Goal: Transaction & Acquisition: Purchase product/service

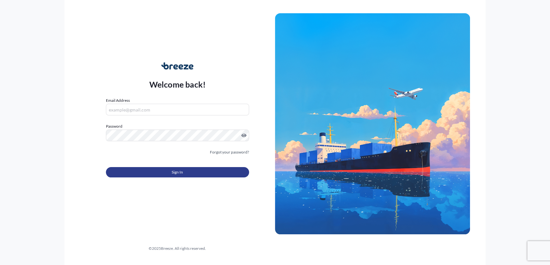
type input "[PERSON_NAME][EMAIL_ADDRESS][DOMAIN_NAME]"
click at [197, 170] on button "Sign In" at bounding box center [177, 172] width 143 height 10
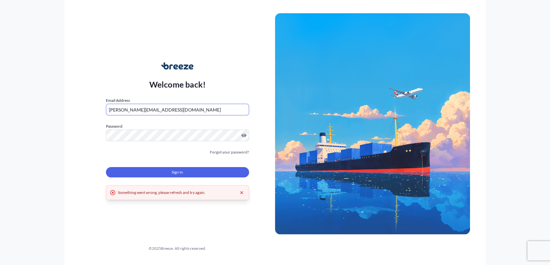
click at [178, 110] on input "[PERSON_NAME][EMAIL_ADDRESS][DOMAIN_NAME]" at bounding box center [177, 110] width 143 height 12
click at [173, 167] on div "Sign In" at bounding box center [177, 170] width 143 height 14
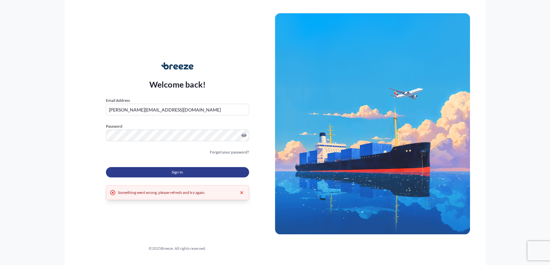
click at [175, 174] on span "Sign In" at bounding box center [177, 172] width 11 height 6
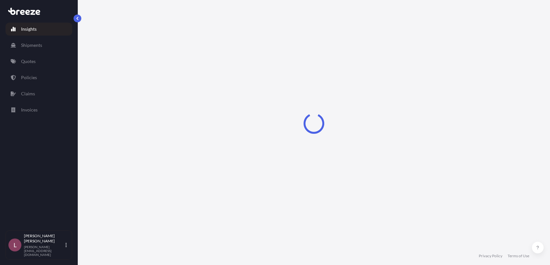
select select "2025"
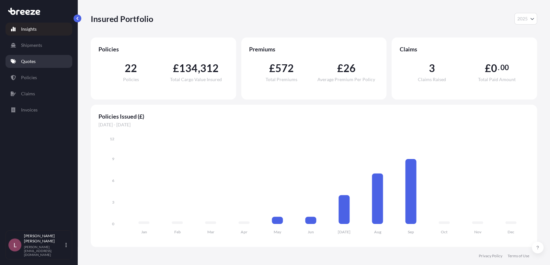
click at [36, 63] on link "Quotes" at bounding box center [39, 61] width 67 height 13
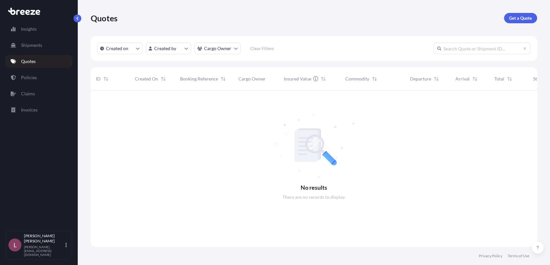
scroll to position [174, 440]
click at [516, 19] on p "Get a Quote" at bounding box center [520, 18] width 23 height 6
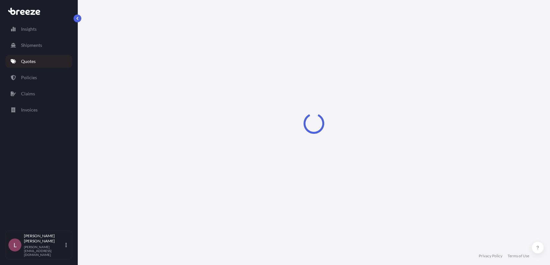
select select "Sea"
select select "1"
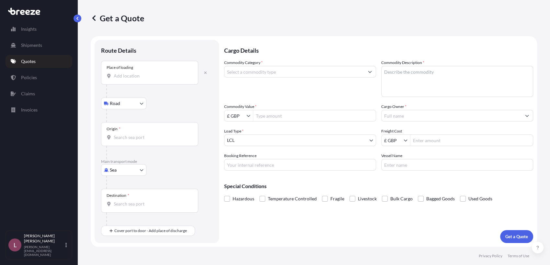
click at [154, 75] on input "Place of loading" at bounding box center [152, 76] width 76 height 6
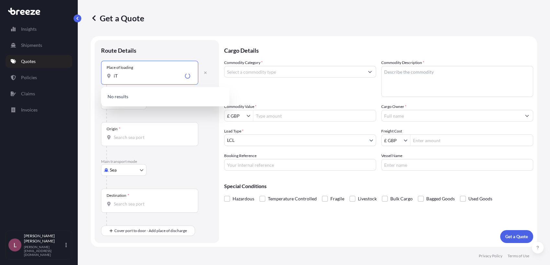
type input "iT"
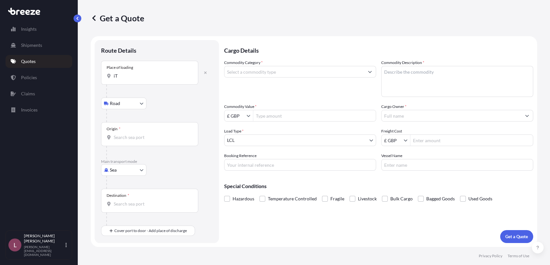
drag, startPoint x: 132, startPoint y: 82, endPoint x: 96, endPoint y: 74, distance: 36.8
click at [96, 74] on div "Route Details Place of loading iT Road Road Rail Origin * Main transport mode S…" at bounding box center [157, 141] width 124 height 203
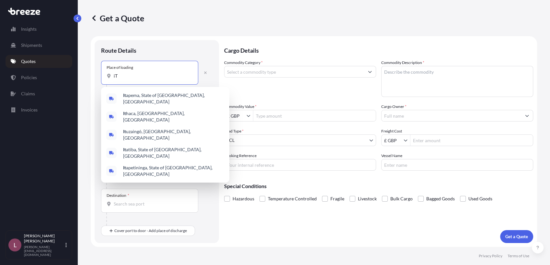
click at [143, 77] on input "iT" at bounding box center [152, 76] width 76 height 6
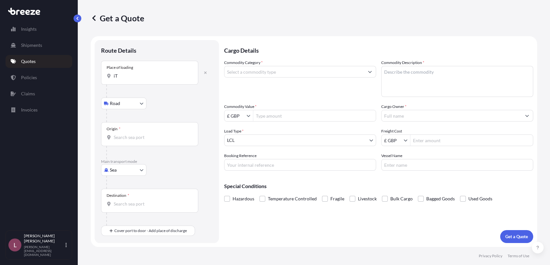
click at [123, 176] on div at bounding box center [159, 182] width 106 height 13
click at [121, 170] on body "5 options available. 5 options available. Insights Shipments Quotes Policies Cl…" at bounding box center [275, 132] width 550 height 265
click at [116, 199] on span "Air" at bounding box center [116, 198] width 6 height 6
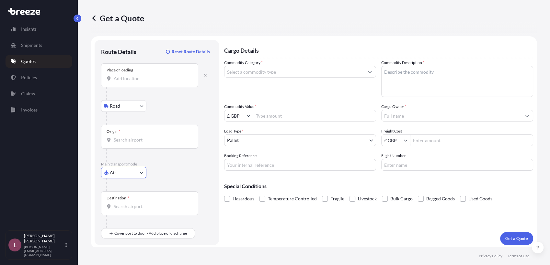
click at [142, 80] on input "Place of loading" at bounding box center [152, 78] width 76 height 6
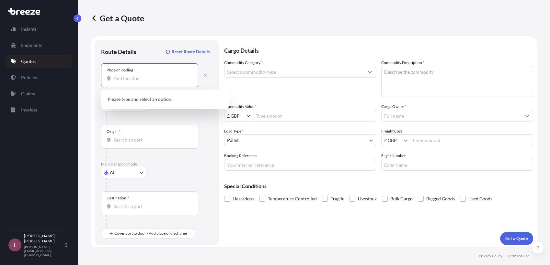
paste input "70043"
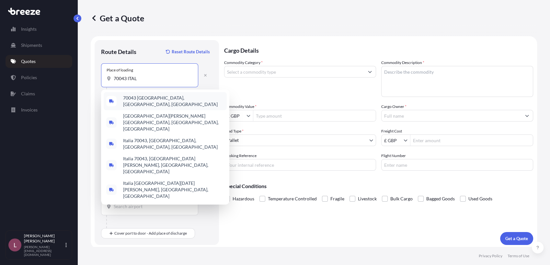
click at [154, 101] on span "70043 [GEOGRAPHIC_DATA], [GEOGRAPHIC_DATA], [GEOGRAPHIC_DATA]" at bounding box center [173, 101] width 101 height 13
type input "70043 [GEOGRAPHIC_DATA], [GEOGRAPHIC_DATA], [GEOGRAPHIC_DATA]"
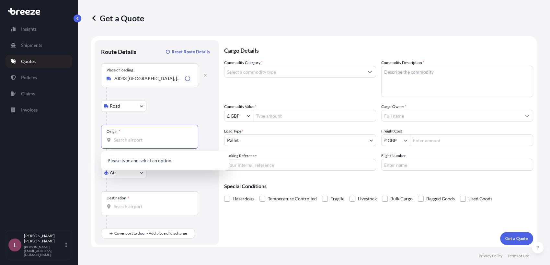
click at [118, 139] on input "Origin *" at bounding box center [152, 140] width 76 height 6
click at [151, 139] on input "Origin * Please select an origin" at bounding box center [152, 140] width 76 height 6
drag, startPoint x: 141, startPoint y: 141, endPoint x: 76, endPoint y: 139, distance: 65.1
click at [76, 139] on div "Insights Shipments Quotes Policies Claims Invoices L [PERSON_NAME] Zamora [EMAI…" at bounding box center [275, 132] width 550 height 265
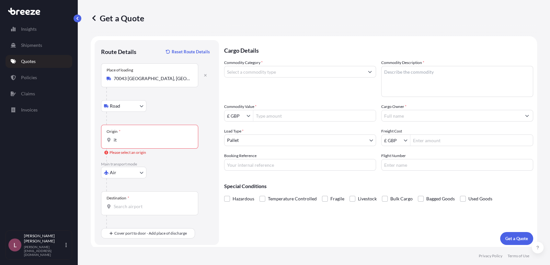
click at [165, 136] on div "Origin * it" at bounding box center [149, 137] width 97 height 24
click at [165, 137] on input "it" at bounding box center [152, 140] width 76 height 6
paste input "[PERSON_NAME]"
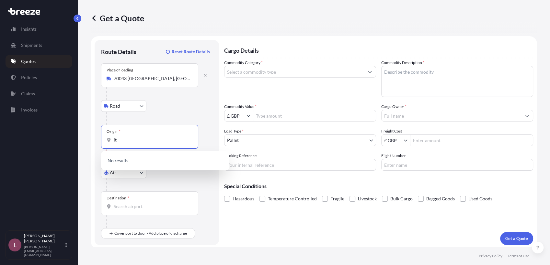
type input "i"
click at [178, 141] on input "Origin * Please select an origin" at bounding box center [152, 140] width 76 height 6
type input "m"
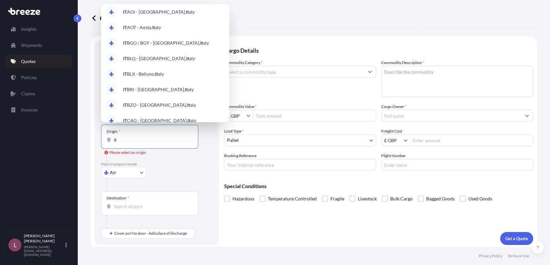
scroll to position [42, 0]
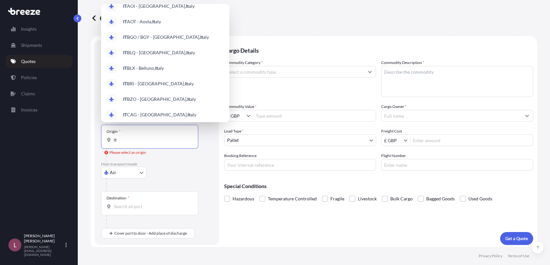
drag, startPoint x: 127, startPoint y: 141, endPoint x: 87, endPoint y: 137, distance: 39.6
click at [87, 137] on div "Get a Quote Route Details Reset Route Details Place of loading 70043 [GEOGRAPHI…" at bounding box center [314, 123] width 472 height 247
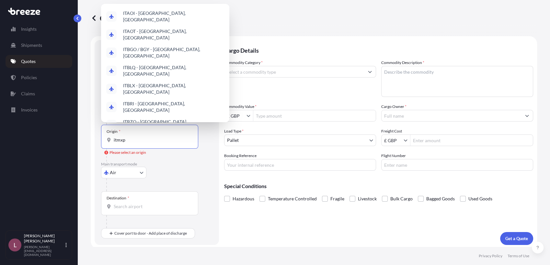
scroll to position [0, 0]
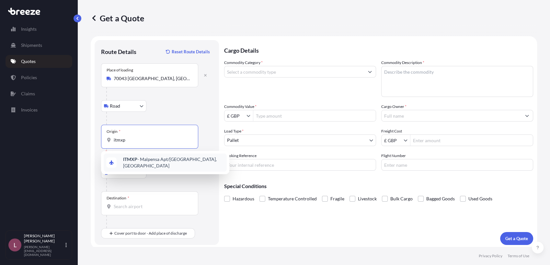
click at [156, 162] on span "ITMXP - Malpensa Apt/[GEOGRAPHIC_DATA], [GEOGRAPHIC_DATA]" at bounding box center [173, 162] width 101 height 13
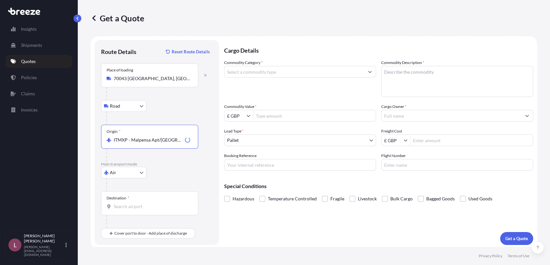
type input "ITMXP - Malpensa Apt/[GEOGRAPHIC_DATA], [GEOGRAPHIC_DATA]"
click at [199, 169] on div "Air Sea Air Road Rail" at bounding box center [156, 173] width 111 height 12
click at [172, 212] on div "Destination *" at bounding box center [149, 204] width 97 height 24
click at [172, 210] on input "Destination *" at bounding box center [152, 207] width 76 height 6
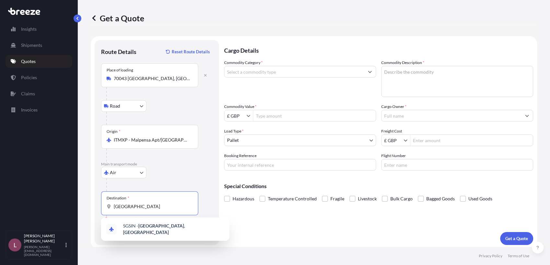
drag, startPoint x: 142, startPoint y: 209, endPoint x: 89, endPoint y: 206, distance: 52.6
click at [89, 206] on div "Get a Quote Route Details Reset Route Details Place of loading 70043 [GEOGRAPHI…" at bounding box center [314, 123] width 472 height 247
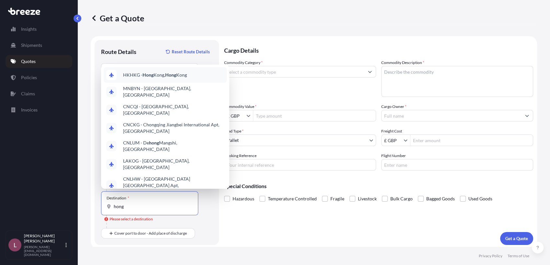
click at [148, 72] on span "HKHKG - [GEOGRAPHIC_DATA], [GEOGRAPHIC_DATA]" at bounding box center [155, 75] width 64 height 6
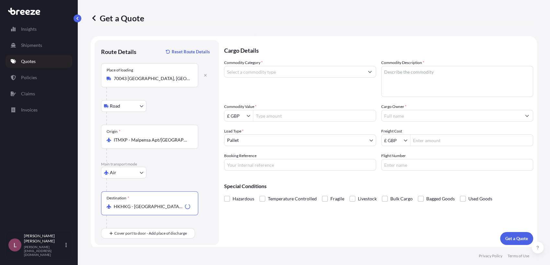
type input "HKHKG - [GEOGRAPHIC_DATA], [GEOGRAPHIC_DATA]"
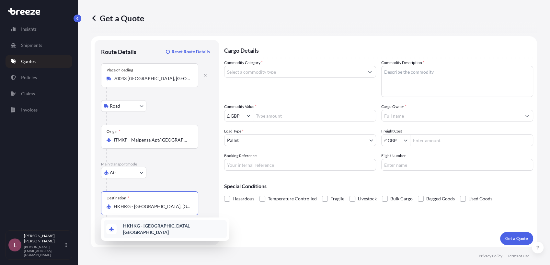
click at [162, 232] on div "HKHKG - [GEOGRAPHIC_DATA], [GEOGRAPHIC_DATA]" at bounding box center [165, 229] width 123 height 18
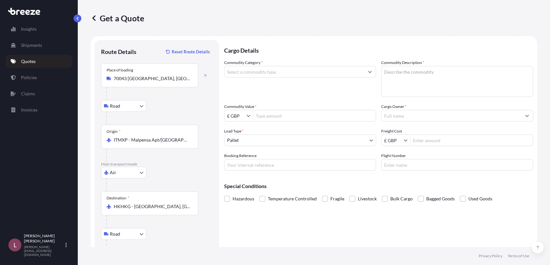
scroll to position [39, 0]
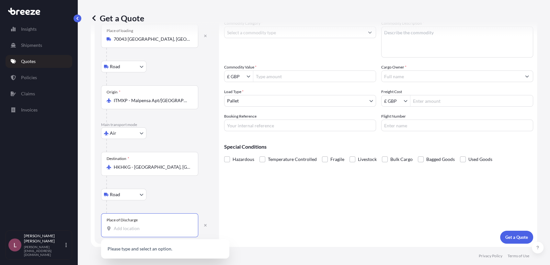
click at [129, 231] on input "Place of Discharge" at bounding box center [152, 229] width 76 height 6
paste input "Kowloon Tong"
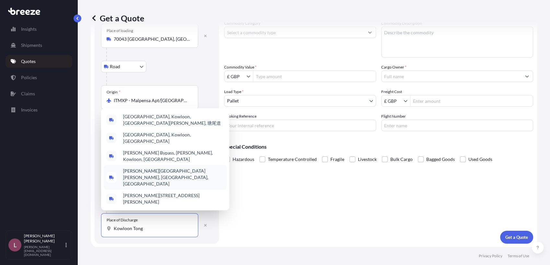
click at [160, 187] on span "[PERSON_NAME][GEOGRAPHIC_DATA][PERSON_NAME], [GEOGRAPHIC_DATA], [GEOGRAPHIC_DAT…" at bounding box center [173, 177] width 101 height 19
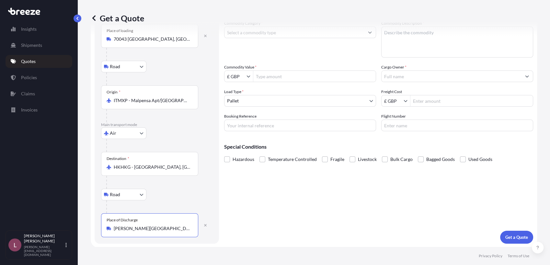
type input "[PERSON_NAME][GEOGRAPHIC_DATA][PERSON_NAME], [GEOGRAPHIC_DATA], [GEOGRAPHIC_DAT…"
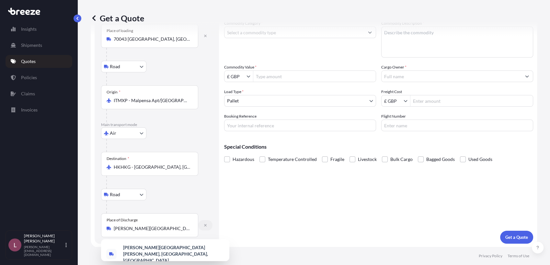
click at [205, 227] on button "button" at bounding box center [205, 225] width 14 height 10
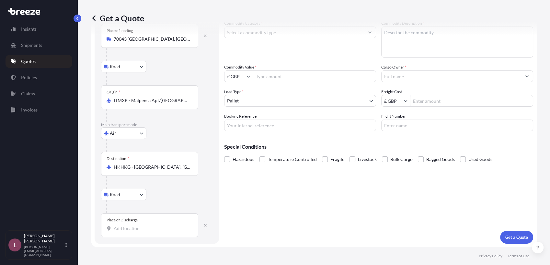
click at [134, 231] on input "Place of Discharge" at bounding box center [152, 229] width 76 height 6
paste input "[GEOGRAPHIC_DATA],"
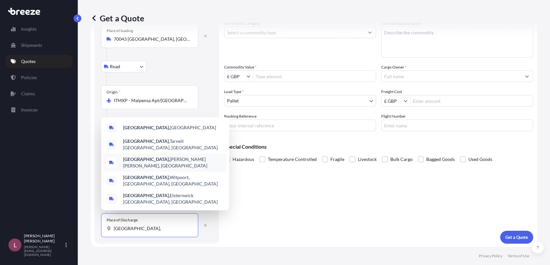
click at [166, 169] on span "[GEOGRAPHIC_DATA][PERSON_NAME][PERSON_NAME], [GEOGRAPHIC_DATA]" at bounding box center [173, 162] width 101 height 13
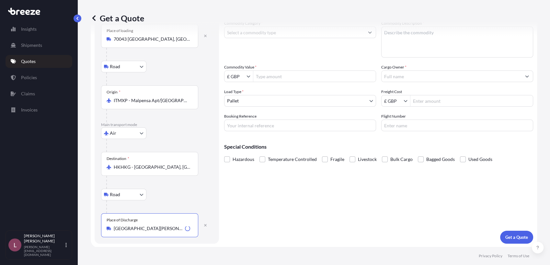
type input "[GEOGRAPHIC_DATA][PERSON_NAME][PERSON_NAME], [GEOGRAPHIC_DATA]"
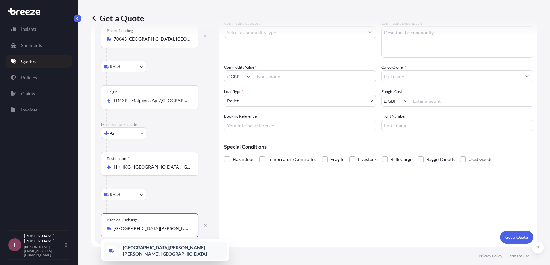
click at [176, 251] on b "[GEOGRAPHIC_DATA][PERSON_NAME][PERSON_NAME], [GEOGRAPHIC_DATA]" at bounding box center [165, 251] width 84 height 12
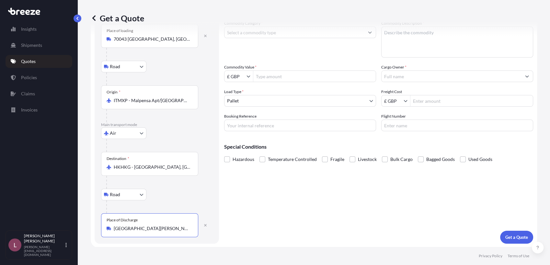
scroll to position [0, 0]
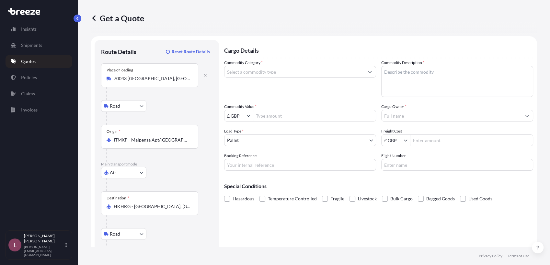
click at [292, 70] on input "Commodity Category *" at bounding box center [294, 72] width 140 height 12
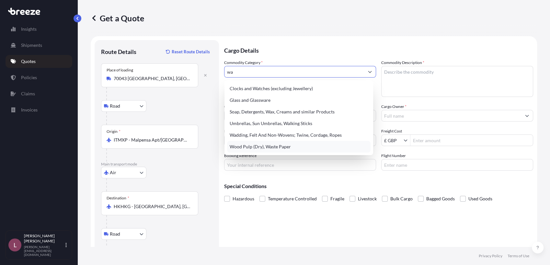
type input "w"
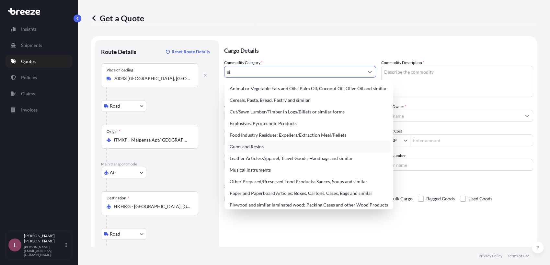
type input "s"
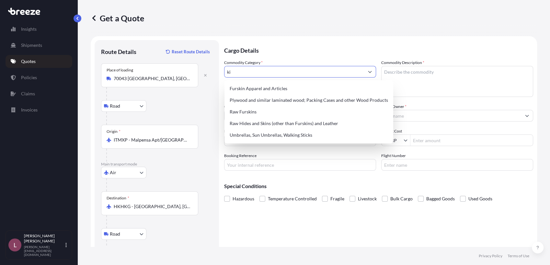
type input "k"
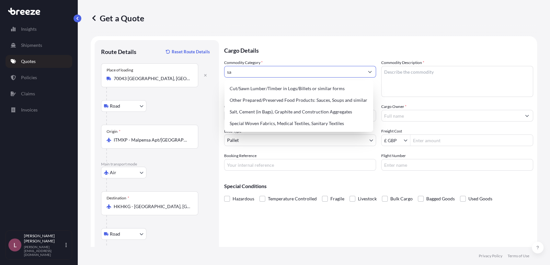
type input "s"
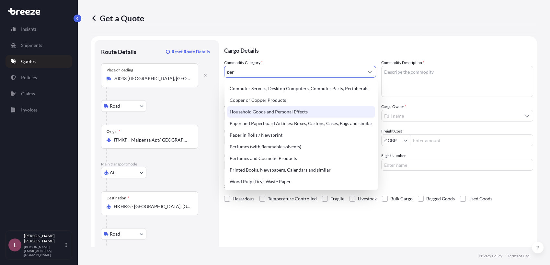
click at [272, 108] on div "Household Goods and Personal Effects" at bounding box center [301, 112] width 148 height 12
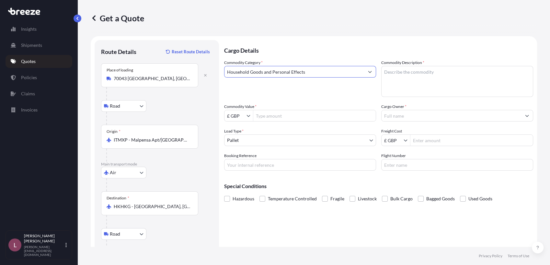
type input "Household Goods and Personal Effects"
click at [397, 85] on textarea "Commodity Description *" at bounding box center [457, 81] width 152 height 31
paste textarea "SHCOLAO60"
paste textarea "SHCOLAT40"
type textarea "Cielo Sinks SHCOLAO60 and SHCOLAT40"
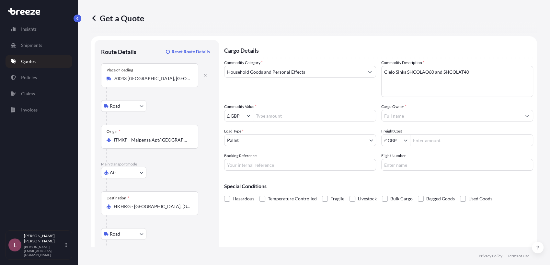
click at [306, 95] on div "Commodity Category * Household Goods and Personal Effects" at bounding box center [300, 79] width 152 height 38
click at [245, 114] on input "£ GBP" at bounding box center [235, 116] width 22 height 12
click at [238, 132] on div "€ EUR" at bounding box center [239, 132] width 26 height 12
type input "€ EUR"
click at [279, 112] on input "Commodity Value *" at bounding box center [314, 116] width 122 height 12
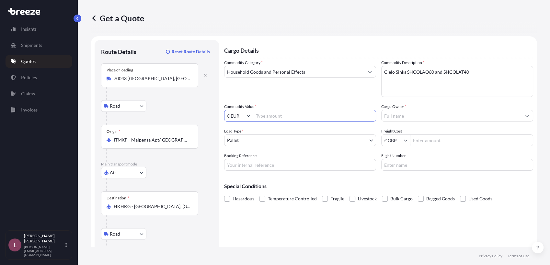
paste input "810,32"
type input "810.32"
click at [406, 117] on input "Cargo Owner *" at bounding box center [451, 116] width 140 height 12
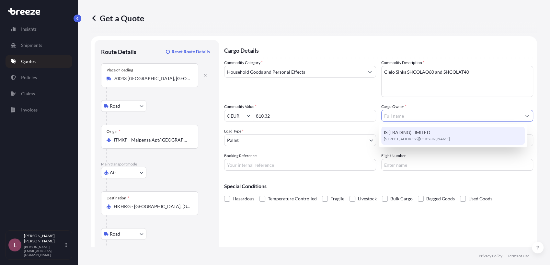
click at [403, 130] on span "IS (TRADING) LIMITED" at bounding box center [407, 132] width 46 height 6
type input "IS (TRADING) LIMITED"
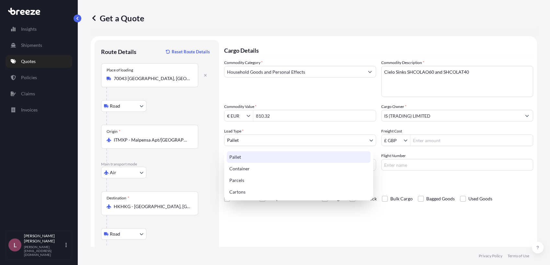
click at [280, 140] on body "810.32 1 option available. Insights Shipments Quotes Policies Claims Invoices L…" at bounding box center [275, 132] width 550 height 265
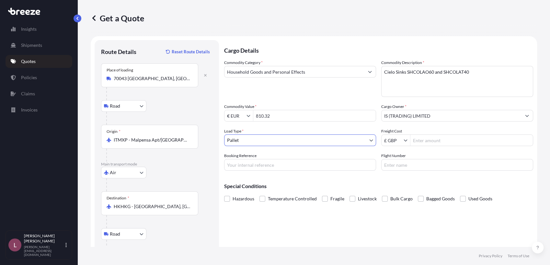
click at [349, 176] on div "Special Conditions Hazardous Temperature Controlled Fragile Livestock Bulk Carg…" at bounding box center [378, 190] width 309 height 28
click at [426, 232] on div "Cargo Details Commodity Category * Household Goods and Personal Effects Commodi…" at bounding box center [378, 161] width 309 height 243
click at [315, 166] on input "Booking Reference" at bounding box center [300, 165] width 152 height 12
paste input "K1847_884819675569"
type input "K1847_884819675569"
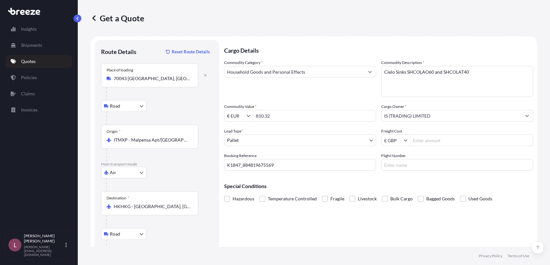
click at [319, 223] on div "Cargo Details Commodity Category * Household Goods and Personal Effects Commodi…" at bounding box center [378, 161] width 309 height 243
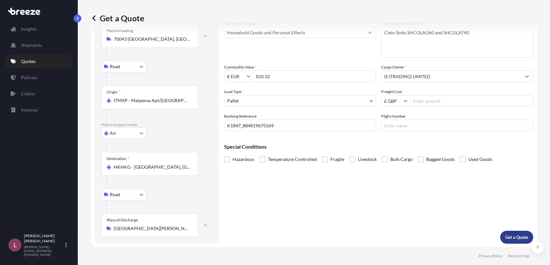
click at [514, 238] on p "Get a Quote" at bounding box center [516, 237] width 23 height 6
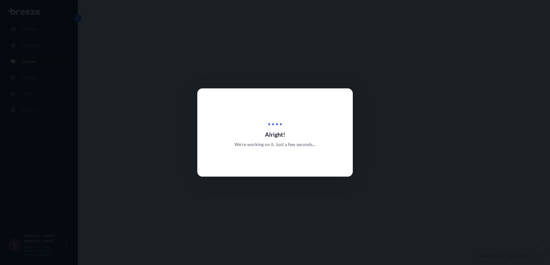
select select "Road"
select select "Air"
select select "Road"
select select "1"
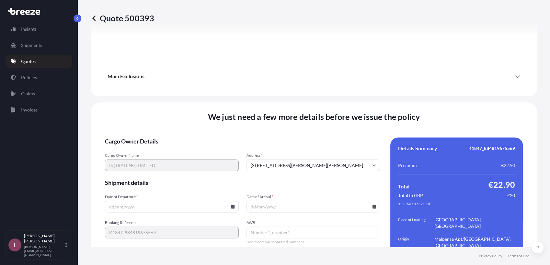
scroll to position [883, 0]
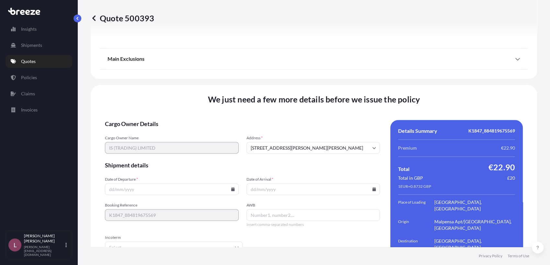
click at [231, 187] on icon at bounding box center [233, 189] width 4 height 4
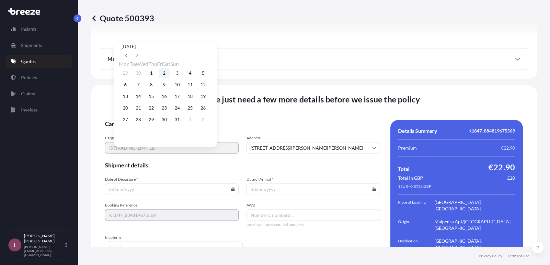
click at [169, 72] on button "2" at bounding box center [164, 73] width 10 height 10
type input "[DATE]"
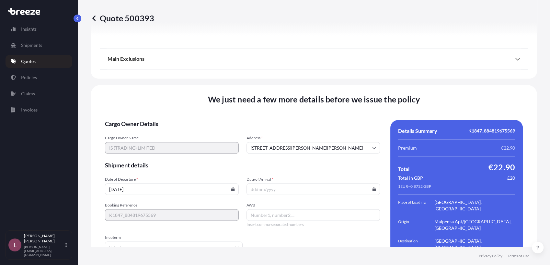
click at [372, 187] on icon at bounding box center [374, 189] width 4 height 4
click at [309, 110] on button "23" at bounding box center [303, 108] width 10 height 10
type input "[DATE]"
click at [287, 162] on span "Shipment details" at bounding box center [242, 166] width 275 height 8
click at [268, 209] on input "AWB" at bounding box center [313, 215] width 134 height 12
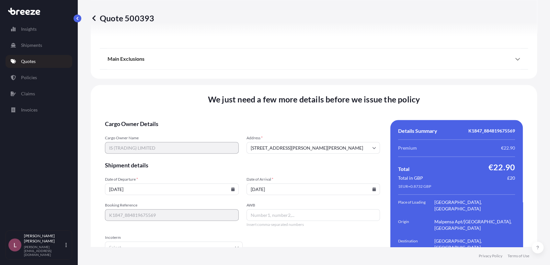
paste input "K1847_884819675569"
drag, startPoint x: 264, startPoint y: 181, endPoint x: 214, endPoint y: 175, distance: 50.5
click at [214, 203] on div "Booking Reference K1847_884819675569 AWB K1847_884819675569 Insert comma-separa…" at bounding box center [242, 215] width 275 height 25
type input "884819675569"
click at [274, 221] on form "Cargo Owner Details Cargo Owner Name IS (TRADING) LIMITED Address * [STREET_ADD…" at bounding box center [242, 212] width 275 height 184
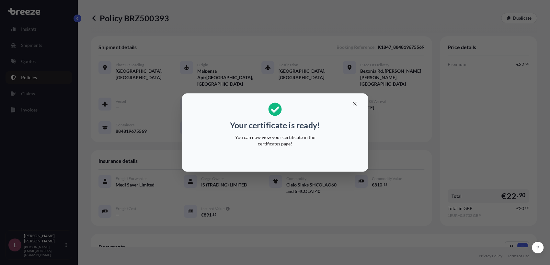
click at [30, 78] on div "Your certificate is ready! You can now view your certificate in the certificate…" at bounding box center [275, 132] width 550 height 265
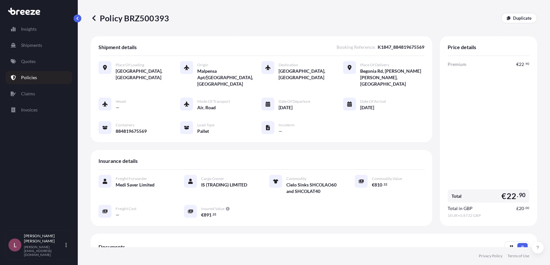
click at [30, 78] on p "Policies" at bounding box center [29, 77] width 16 height 6
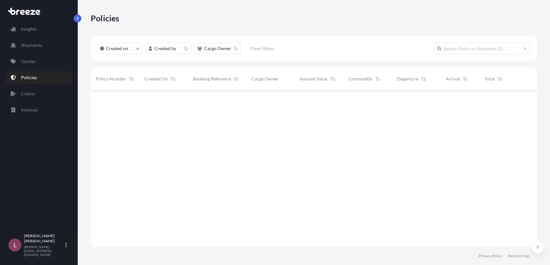
scroll to position [155, 440]
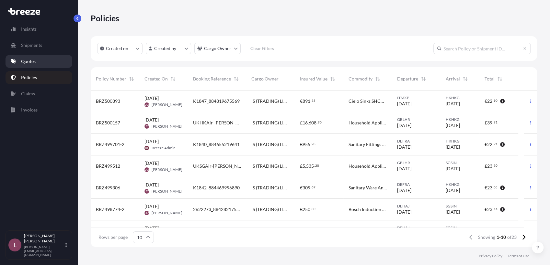
click at [36, 63] on p "Quotes" at bounding box center [28, 61] width 15 height 6
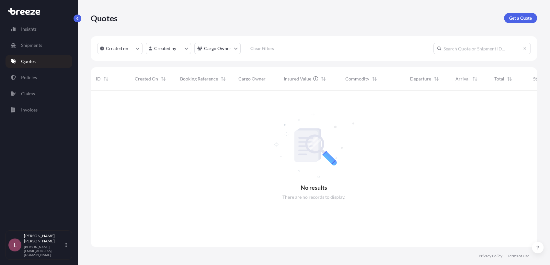
scroll to position [174, 440]
